Goal: Task Accomplishment & Management: Manage account settings

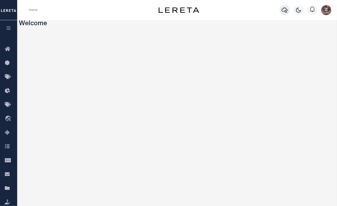
click at [253, 11] on icon "button" at bounding box center [285, 10] width 6 height 6
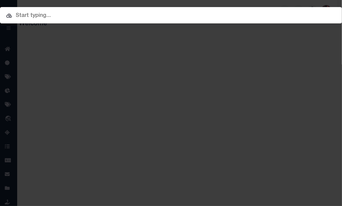
click at [175, 17] on input "text" at bounding box center [171, 15] width 342 height 9
paste input "180208647"
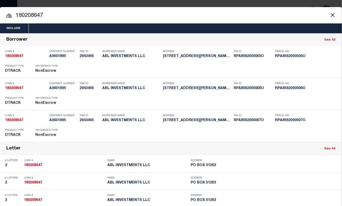
type input "180208647"
click at [253, 15] on button "Close" at bounding box center [332, 15] width 7 height 7
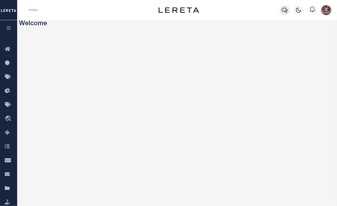
click at [253, 13] on icon "button" at bounding box center [285, 10] width 6 height 6
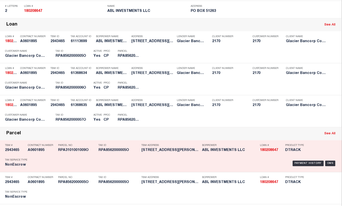
scroll to position [324, 0]
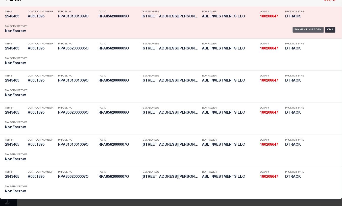
click at [253, 29] on div "Payment History" at bounding box center [308, 30] width 31 height 6
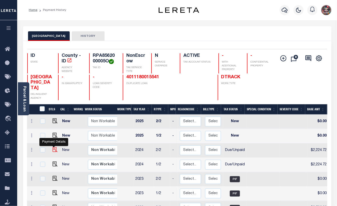
click at [53, 151] on img "" at bounding box center [55, 149] width 5 height 5
checkbox input "true"
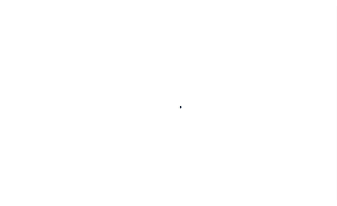
checkbox input "false"
type input "[DATE]"
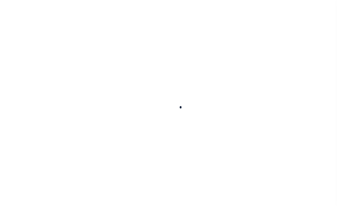
type input "[DATE]"
select select "DUE"
type input "$2,224.72"
type input "$244.17"
type input "$2,468.89"
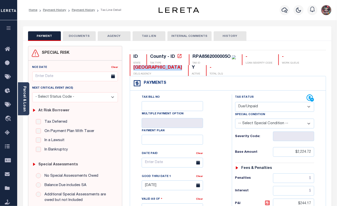
drag, startPoint x: 183, startPoint y: 70, endPoint x: 132, endPoint y: 69, distance: 51.3
click at [132, 69] on div "BONNEVILLE COUNTY DELQ AGENCY" at bounding box center [156, 70] width 52 height 11
drag, startPoint x: 230, startPoint y: 60, endPoint x: 192, endPoint y: 58, distance: 38.2
click at [192, 58] on div "RPA8562000005O" at bounding box center [213, 57] width 43 height 6
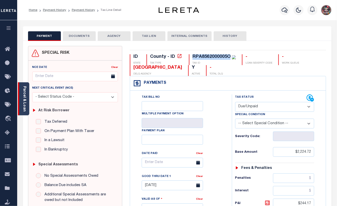
click at [23, 109] on link "Parcel & Loan" at bounding box center [24, 99] width 4 height 26
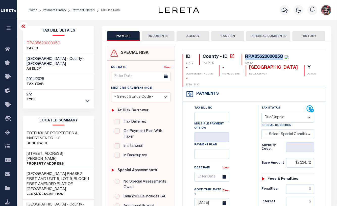
click at [49, 43] on h3 "RPA8562000005O" at bounding box center [44, 43] width 34 height 5
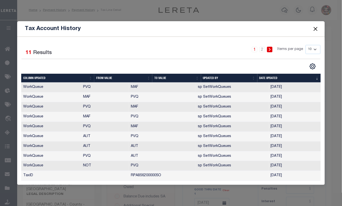
click at [319, 32] on span at bounding box center [315, 29] width 19 height 14
click at [318, 29] on button "Close" at bounding box center [315, 29] width 7 height 7
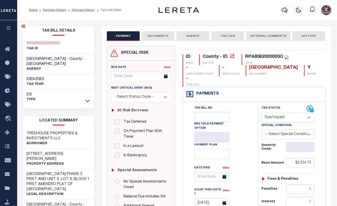
click at [89, 98] on icon at bounding box center [87, 100] width 4 height 5
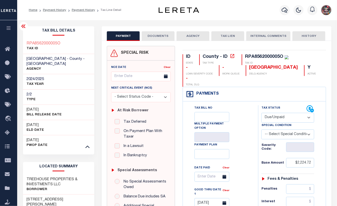
scroll to position [135, 0]
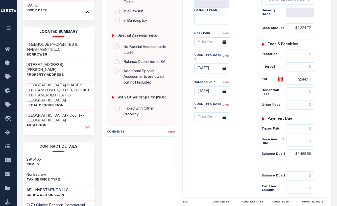
click at [89, 124] on icon at bounding box center [87, 126] width 4 height 5
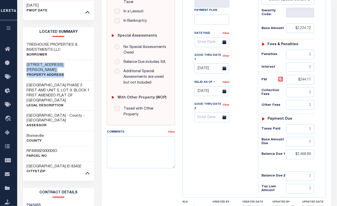
drag, startPoint x: 71, startPoint y: 65, endPoint x: 27, endPoint y: 61, distance: 44.9
click at [27, 61] on div "3004 W PANCHERI DR Property Address" at bounding box center [58, 70] width 71 height 20
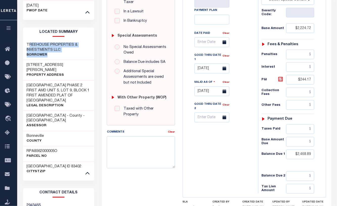
drag, startPoint x: 27, startPoint y: 61, endPoint x: 28, endPoint y: 39, distance: 22.3
click at [28, 42] on div "TREEHOUSE PROPERTIES & INVESTMENTS LLC Borrower" at bounding box center [59, 49] width 64 height 15
drag, startPoint x: 28, startPoint y: 39, endPoint x: 99, endPoint y: 59, distance: 74.4
click at [100, 61] on div "PAYMENT DOCUMENTS AGENCY DELINQUENT PAYEE" at bounding box center [216, 113] width 237 height 443
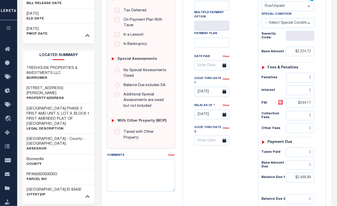
scroll to position [107, 0]
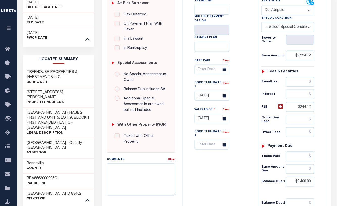
click at [259, 183] on div "Tax Status Status - Select Status Code -" at bounding box center [289, 109] width 63 height 223
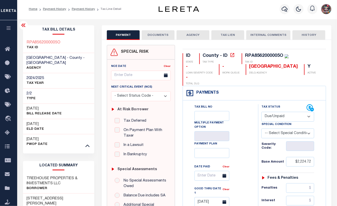
scroll to position [0, 0]
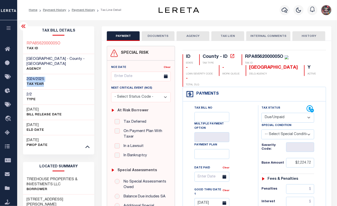
drag, startPoint x: 50, startPoint y: 80, endPoint x: 27, endPoint y: 75, distance: 24.1
click at [27, 75] on div "2024/2025 TAX YEAR" at bounding box center [58, 81] width 71 height 15
click at [250, 159] on div "Tax Bill No Multiple Payment Option Payment Plan Clear" at bounding box center [219, 181] width 63 height 152
click at [277, 120] on select "- Select Status Code - Open Due/Unpaid Paid Incomplete No Tax Due Internal Refu…" at bounding box center [287, 118] width 53 height 10
select select "PYD"
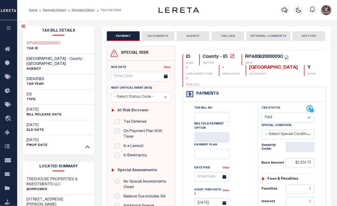
click at [261, 113] on select "- Select Status Code - Open Due/Unpaid Paid Incomplete No Tax Due Internal Refu…" at bounding box center [287, 118] width 53 height 10
type input "[DATE]"
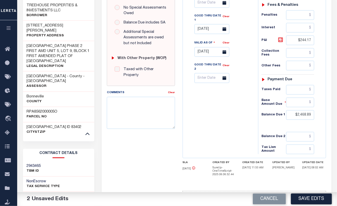
scroll to position [175, 0]
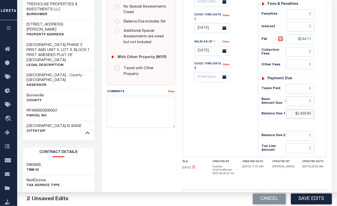
drag, startPoint x: 296, startPoint y: 115, endPoint x: 324, endPoint y: 118, distance: 28.4
click at [324, 118] on div "Tax Status Status" at bounding box center [289, 41] width 70 height 223
click at [295, 104] on input "text" at bounding box center [300, 102] width 28 height 10
click at [256, 97] on div "Tax Status Status" at bounding box center [289, 41] width 70 height 223
click at [297, 118] on input "$2,468.89" at bounding box center [300, 114] width 28 height 10
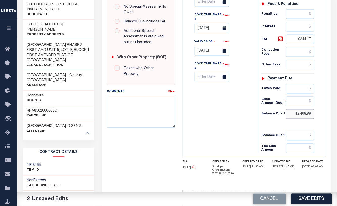
drag, startPoint x: 294, startPoint y: 117, endPoint x: 320, endPoint y: 116, distance: 25.8
click at [320, 116] on div "Tax Status Status - Select Status Code -" at bounding box center [289, 41] width 63 height 223
drag, startPoint x: 295, startPoint y: 115, endPoint x: 323, endPoint y: 120, distance: 28.0
click at [323, 120] on div "Tax Status Status" at bounding box center [289, 41] width 70 height 223
type input "$0.00"
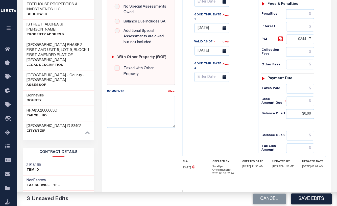
click at [243, 107] on div "Tax Bill No Multiple Payment Option Payment Plan Clear" at bounding box center [219, 41] width 70 height 223
click at [295, 90] on input "text" at bounding box center [300, 89] width 28 height 10
type input "$2,468.89"
click at [223, 122] on div "Tax Bill No Multiple Payment Option Payment Plan Clear" at bounding box center [219, 41] width 70 height 223
click at [314, 197] on button "Save Edits" at bounding box center [311, 199] width 41 height 11
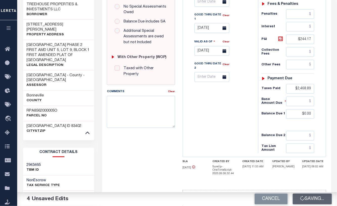
checkbox input "false"
type input "$2,224.72"
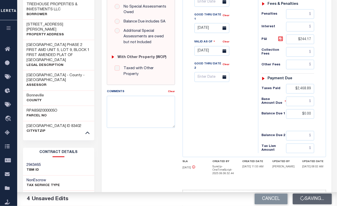
type input "$244.17"
type input "$2,468.89"
type input "$0"
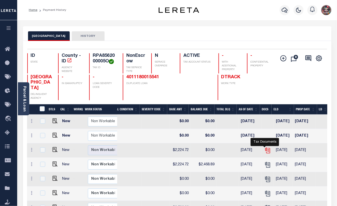
click at [266, 151] on icon "" at bounding box center [267, 150] width 7 height 7
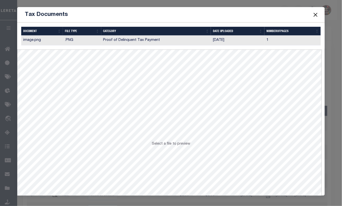
click at [315, 15] on button "Close" at bounding box center [315, 14] width 7 height 7
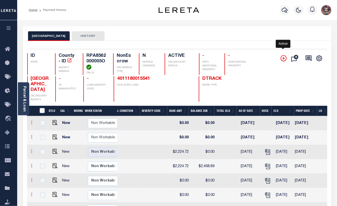
click at [284, 61] on icon "" at bounding box center [284, 58] width 6 height 6
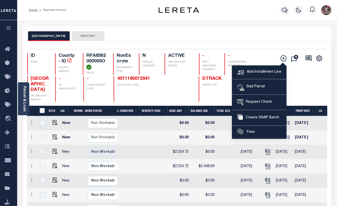
drag, startPoint x: 312, startPoint y: 80, endPoint x: 311, endPoint y: 66, distance: 14.1
click at [312, 80] on div "Add Installment Line Bad Parcel Request Check" at bounding box center [299, 77] width 47 height 48
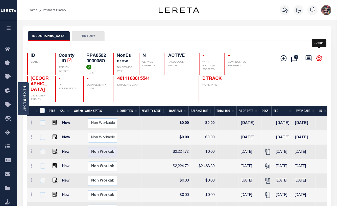
click at [317, 60] on icon "" at bounding box center [319, 59] width 6 height 6
click at [264, 82] on div "Add Installment Line Bad Parcel Fees" at bounding box center [252, 77] width 150 height 48
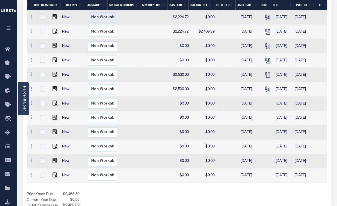
drag, startPoint x: 182, startPoint y: 193, endPoint x: 106, endPoint y: 194, distance: 75.8
click at [105, 194] on div "DTLS CAL WorkQ Work Status Work Type Tax Year RType MPO ReasonCode BillType Tax…" at bounding box center [177, 90] width 300 height 238
click at [108, 193] on div "DTLS CAL WorkQ Work Status Work Type Tax Year RType MPO ReasonCode BillType Tax…" at bounding box center [177, 90] width 300 height 238
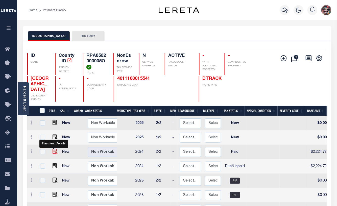
click at [54, 154] on img "" at bounding box center [55, 151] width 5 height 5
checkbox input "true"
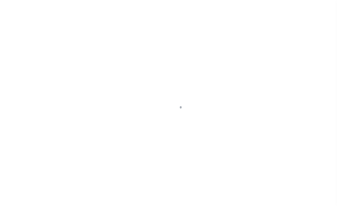
select select "PYD"
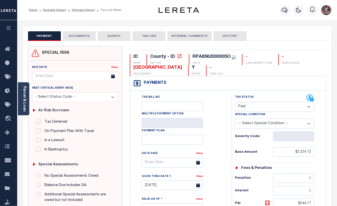
click at [84, 35] on button "DOCUMENTS" at bounding box center [79, 36] width 33 height 10
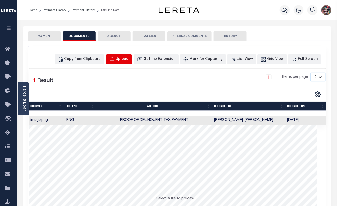
click at [129, 61] on div "Upload" at bounding box center [122, 60] width 13 height 6
select select "POP"
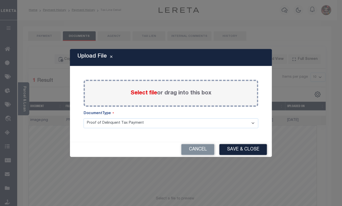
click at [164, 93] on label "Select file or drag into this box" at bounding box center [171, 93] width 81 height 8
click at [0, 0] on input "Select file or drag into this box" at bounding box center [0, 0] width 0 height 0
click at [189, 99] on div "Select file or drag into this box" at bounding box center [171, 93] width 175 height 27
click at [146, 93] on span "Select file" at bounding box center [144, 93] width 27 height 6
click at [0, 0] on input "Select file or drag into this box" at bounding box center [0, 0] width 0 height 0
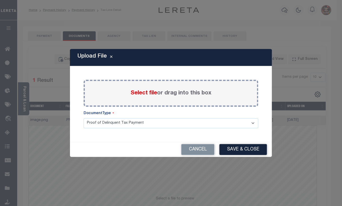
click at [105, 124] on select "Proof of Delinquent Tax Payment" at bounding box center [171, 123] width 175 height 10
click at [195, 152] on button "Cancel" at bounding box center [197, 149] width 33 height 11
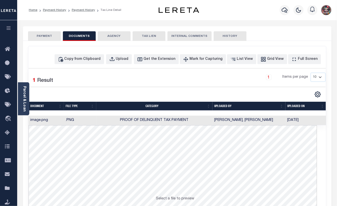
drag, startPoint x: 45, startPoint y: 47, endPoint x: 46, endPoint y: 42, distance: 4.9
click at [45, 47] on div "Copy from Clipboard Upload Get the Extension Mark for Capturing Got it List Vie…" at bounding box center [177, 163] width 298 height 235
click at [47, 42] on div "SPECIAL RISK NCE Date Clear" at bounding box center [177, 163] width 308 height 244
click at [46, 33] on button "PAYMENT" at bounding box center [44, 36] width 33 height 10
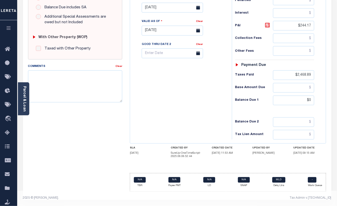
scroll to position [181, 0]
click at [53, 85] on textarea "Comments" at bounding box center [75, 86] width 94 height 32
click at [26, 99] on link "Parcel & Loan" at bounding box center [24, 99] width 4 height 26
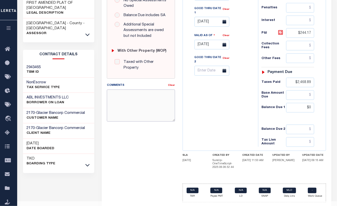
click at [131, 106] on textarea "Comments" at bounding box center [141, 106] width 68 height 32
type textarea "9/9 invaa"
drag, startPoint x: 119, startPoint y: 73, endPoint x: 120, endPoint y: 80, distance: 7.5
click at [119, 73] on div "with Other Property (WOP) Taxed with Other Property" at bounding box center [140, 59] width 63 height 32
click at [129, 112] on textarea "Comments" at bounding box center [141, 106] width 68 height 32
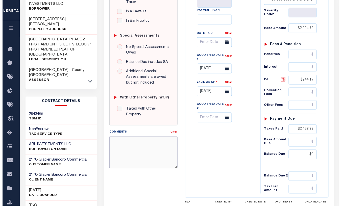
scroll to position [0, 0]
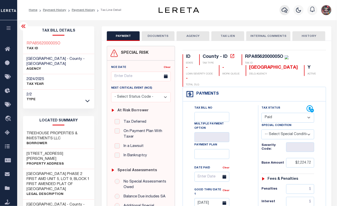
click at [283, 13] on icon "button" at bounding box center [285, 10] width 6 height 6
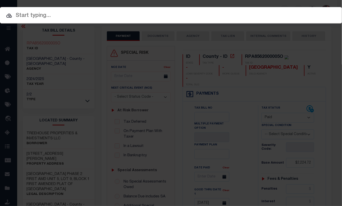
click at [233, 16] on input "text" at bounding box center [171, 15] width 342 height 9
drag, startPoint x: 241, startPoint y: 106, endPoint x: 208, endPoint y: 98, distance: 33.8
click at [241, 106] on div "Include Loans TBM Customers Borrowers Payments (Lender Non-Disb) Payments (Lend…" at bounding box center [171, 103] width 342 height 206
click at [65, 71] on div "Include Loans TBM Customers Borrowers Payments (Lender Non-Disb) Payments (Lend…" at bounding box center [171, 103] width 342 height 206
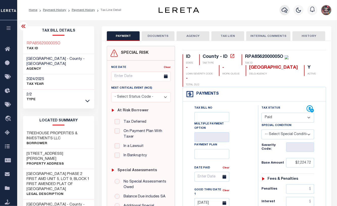
click at [287, 13] on icon "button" at bounding box center [285, 10] width 6 height 5
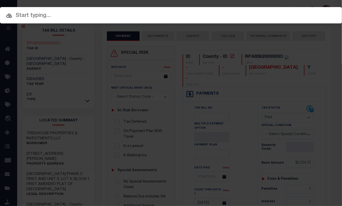
paste input "180208647"
type input "180208647"
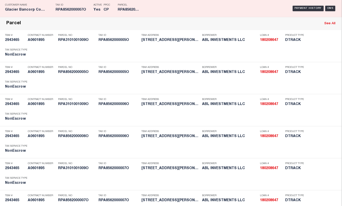
scroll to position [324, 0]
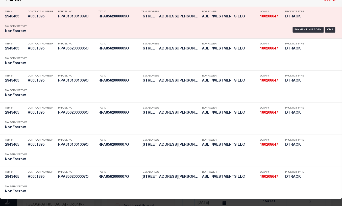
click at [82, 22] on div "Payment History OMS" at bounding box center [185, 29] width 301 height 15
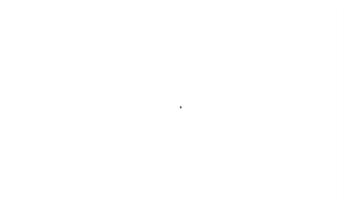
select select "PYD"
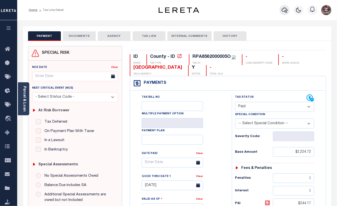
click at [281, 12] on button "button" at bounding box center [285, 10] width 10 height 10
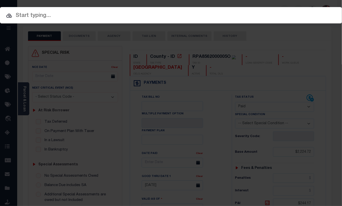
paste input "180208647"
type input "180208647"
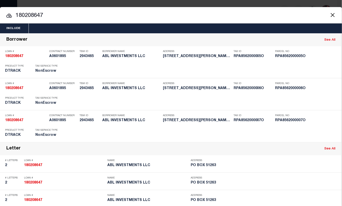
drag, startPoint x: 77, startPoint y: 17, endPoint x: 17, endPoint y: 16, distance: 59.6
click at [17, 14] on input "180208647" at bounding box center [171, 15] width 342 height 9
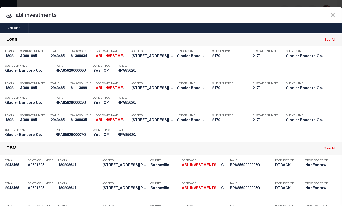
drag, startPoint x: 87, startPoint y: 17, endPoint x: 17, endPoint y: 18, distance: 70.2
click at [14, 15] on input "abl investments" at bounding box center [171, 15] width 342 height 9
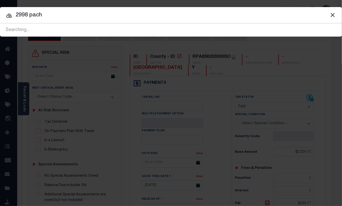
drag, startPoint x: 98, startPoint y: 13, endPoint x: 0, endPoint y: 21, distance: 98.4
click at [0, 21] on html "Home Tax Line Detail Profile Sign out" at bounding box center [171, 192] width 342 height 385
paste input "PANCHERI DRIVE"
type input "[STREET_ADDRESS][PERSON_NAME]"
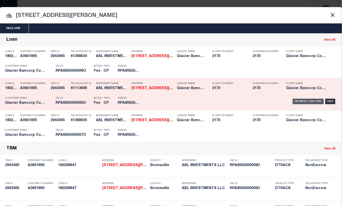
click at [298, 102] on div "Payment History" at bounding box center [308, 102] width 31 height 6
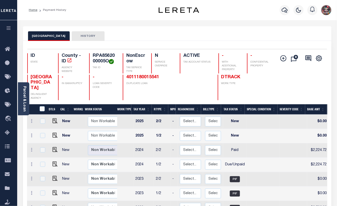
click at [56, 155] on td at bounding box center [54, 150] width 12 height 14
checkbox input "true"
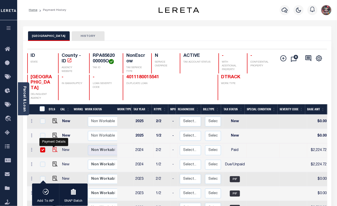
click at [55, 152] on img "" at bounding box center [55, 149] width 5 height 5
checkbox input "false"
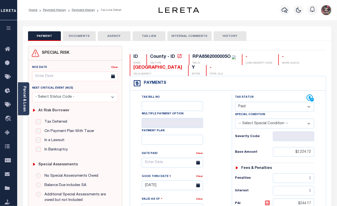
click at [254, 109] on select "- Select Status Code - Open Due/Unpaid Paid Incomplete No Tax Due Internal Refu…" at bounding box center [274, 107] width 79 height 10
click at [235, 103] on select "- Select Status Code - Open Due/Unpaid Paid Incomplete No Tax Due Internal Refu…" at bounding box center [274, 107] width 79 height 10
click at [222, 144] on div "Tax Bill No Multiple Payment Option Payment Plan Clear" at bounding box center [179, 165] width 89 height 142
click at [76, 40] on button "DOCUMENTS" at bounding box center [79, 36] width 33 height 10
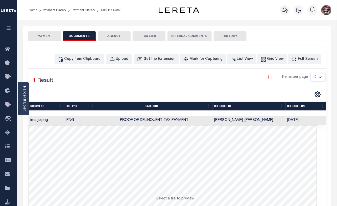
drag, startPoint x: 45, startPoint y: 34, endPoint x: 63, endPoint y: 48, distance: 22.3
click at [45, 34] on button "PAYMENT" at bounding box center [44, 36] width 33 height 10
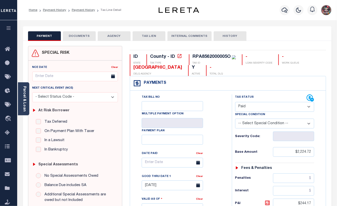
click at [271, 106] on select "- Select Status Code - Open Due/Unpaid Paid Incomplete No Tax Due Internal Refu…" at bounding box center [274, 107] width 79 height 10
select select "DUE"
click at [235, 103] on select "- Select Status Code - Open Due/Unpaid Paid Incomplete No Tax Due Internal Refu…" at bounding box center [274, 107] width 79 height 10
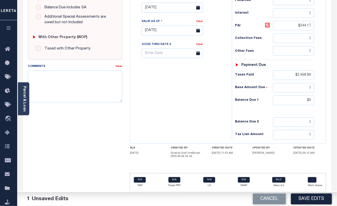
scroll to position [181, 0]
drag, startPoint x: 292, startPoint y: 75, endPoint x: 314, endPoint y: 78, distance: 21.6
click at [314, 78] on input "$2,468.89" at bounding box center [293, 75] width 41 height 10
drag, startPoint x: 296, startPoint y: 98, endPoint x: 329, endPoint y: 103, distance: 33.0
click at [329, 103] on div "ID STATE County - ID TAX TYPE RPA8562000005O TAX ID - LOAN SEVERITY CODE - WORK…" at bounding box center [228, 32] width 204 height 328
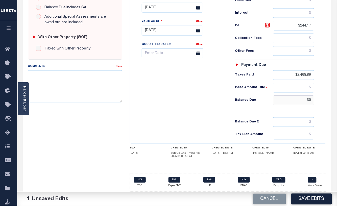
paste input "2,468.89"
type input "$2,468.89"
drag, startPoint x: 295, startPoint y: 77, endPoint x: 342, endPoint y: 74, distance: 46.3
click at [337, 75] on html "Home Payment History Payment History Tax Line Detail Profile Sign out" at bounding box center [168, 14] width 337 height 384
click at [185, 120] on div "Tax Bill No Multiple Payment Option Payment Plan Clear" at bounding box center [179, 28] width 97 height 223
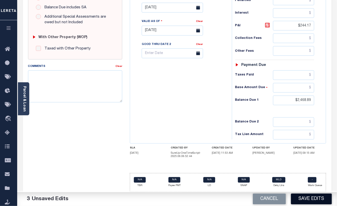
click at [303, 198] on button "Save Edits" at bounding box center [311, 199] width 41 height 11
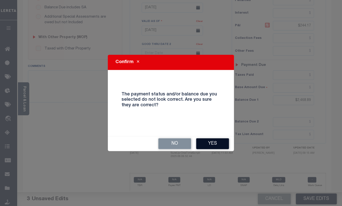
click at [206, 142] on button "Yes" at bounding box center [212, 143] width 33 height 11
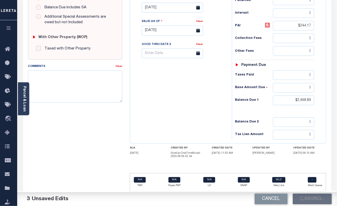
checkbox input "false"
type input "$2,224.72"
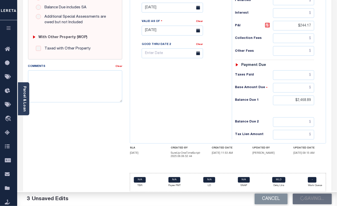
type input "$244.17"
type input "$2,468.89"
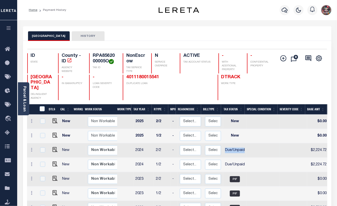
drag, startPoint x: 224, startPoint y: 152, endPoint x: 245, endPoint y: 152, distance: 21.2
click at [245, 152] on tr "New Non Workable Workable 2024 2/2 - Select... Payment Reversal Taxable Value C…" at bounding box center [273, 150] width 492 height 14
click at [53, 150] on img "" at bounding box center [55, 149] width 5 height 5
checkbox input "true"
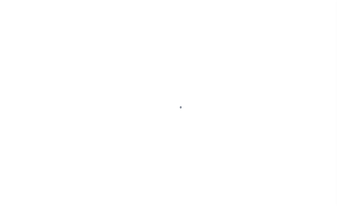
select select "DUE"
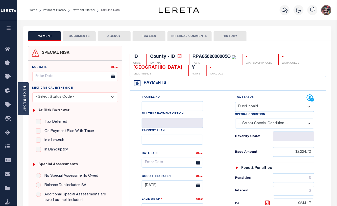
click at [87, 40] on button "DOCUMENTS" at bounding box center [79, 36] width 33 height 10
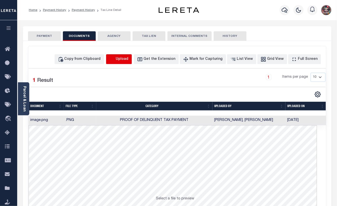
click at [115, 60] on icon "button" at bounding box center [112, 60] width 6 height 6
select select "POP"
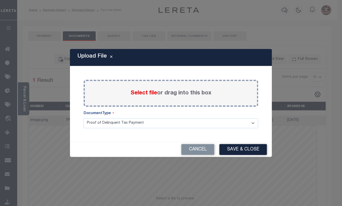
click at [214, 95] on div "Select file or drag into this box" at bounding box center [171, 93] width 175 height 27
click at [152, 96] on span "Select file" at bounding box center [144, 93] width 27 height 6
click at [0, 0] on input "Select file or drag into this box" at bounding box center [0, 0] width 0 height 0
click at [186, 150] on button "Cancel" at bounding box center [197, 149] width 33 height 11
